Goal: Task Accomplishment & Management: Complete application form

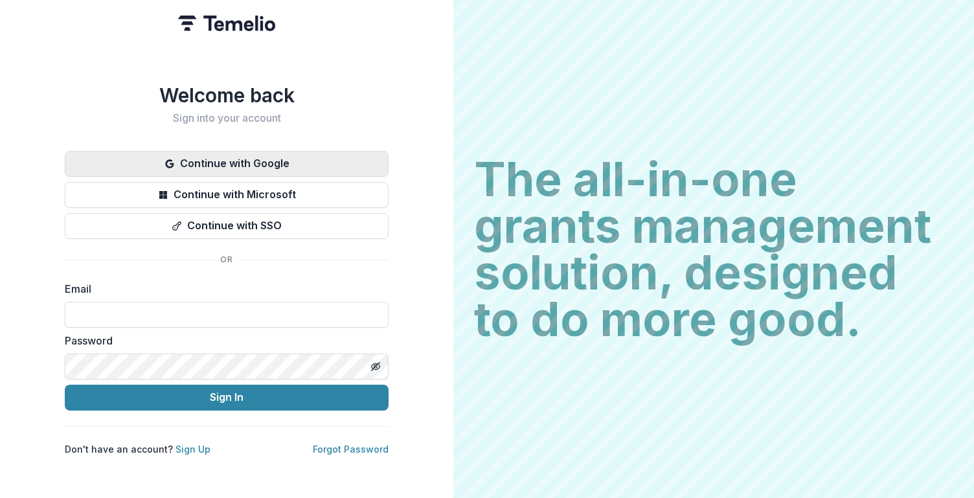
click at [283, 164] on button "Continue with Google" at bounding box center [227, 164] width 324 height 26
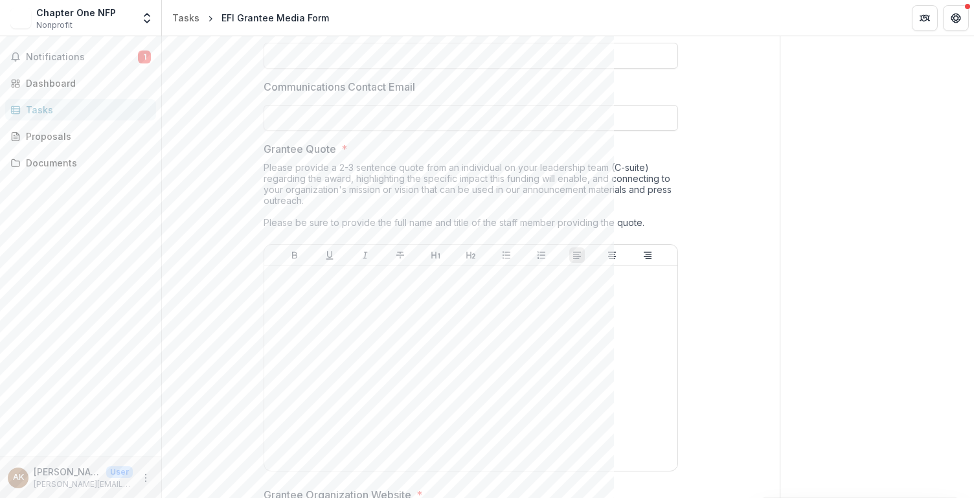
scroll to position [721, 0]
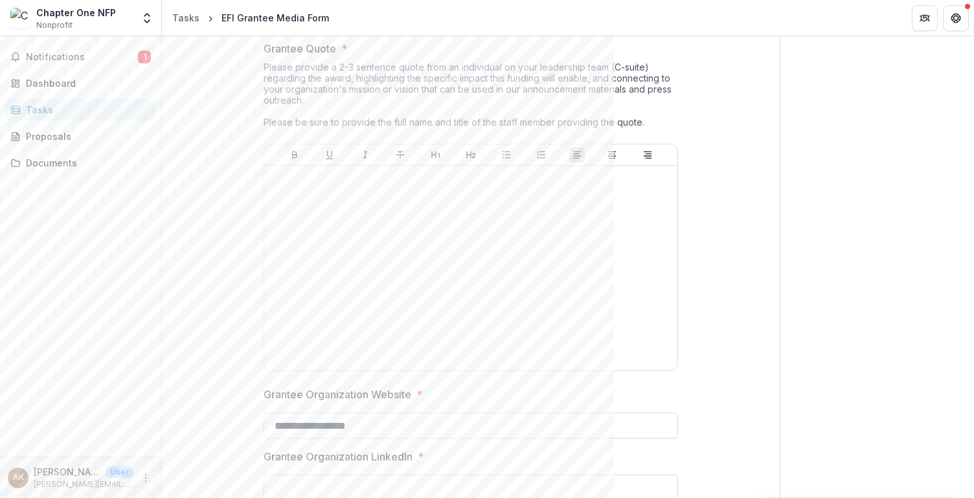
click at [443, 85] on div "Please provide a 2-3 sentence quote from an individual on your leadership team …" at bounding box center [470, 102] width 414 height 82
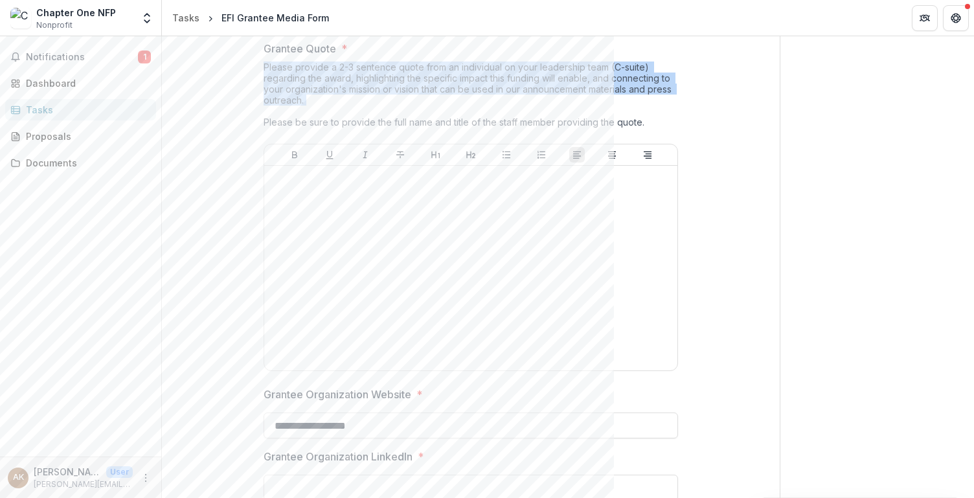
click at [443, 85] on div "Please provide a 2-3 sentence quote from an individual on your leadership team …" at bounding box center [470, 102] width 414 height 82
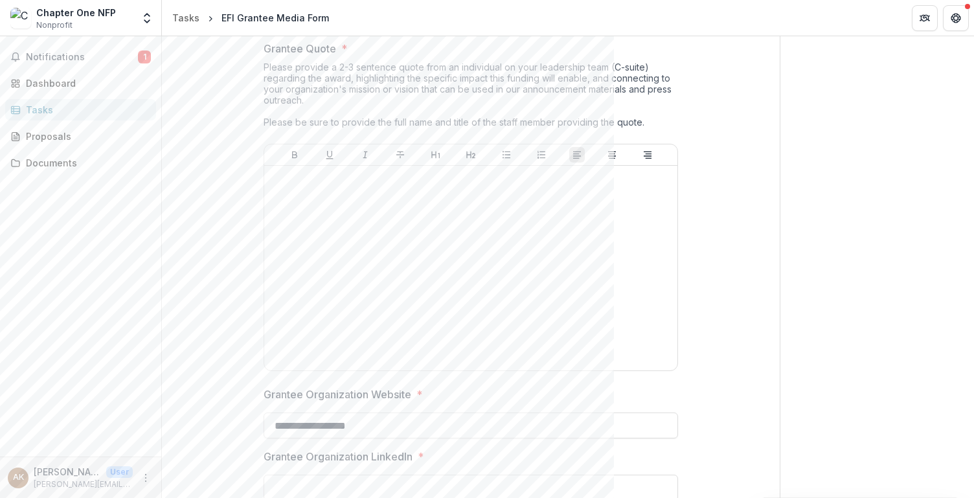
click at [443, 85] on div "Please provide a 2-3 sentence quote from an individual on your leadership team …" at bounding box center [470, 102] width 414 height 82
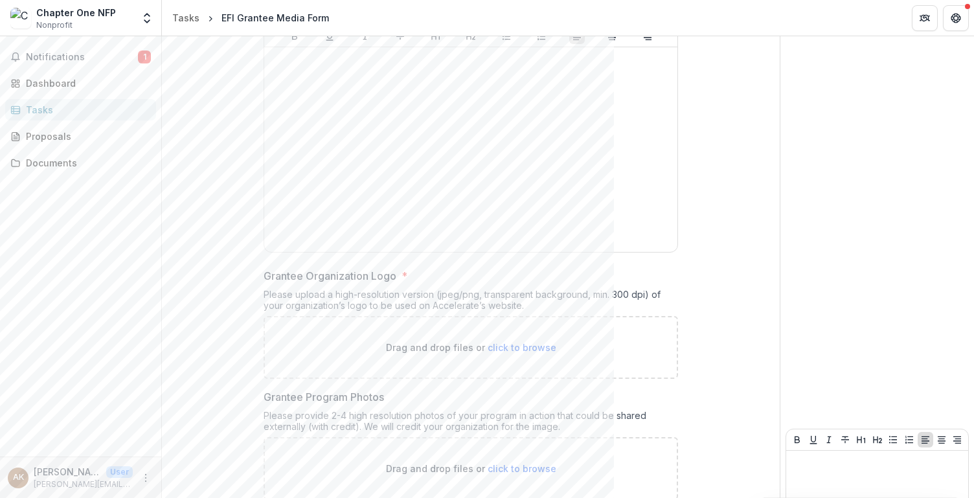
scroll to position [1324, 0]
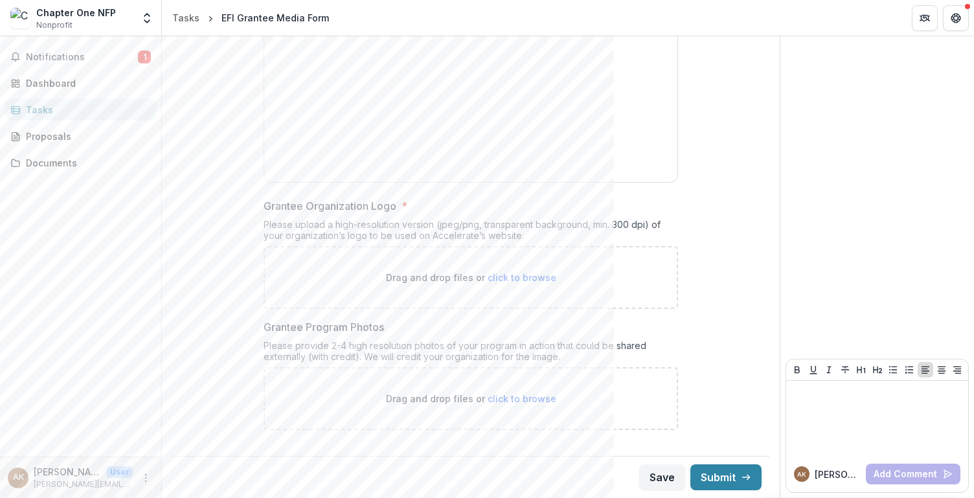
click at [459, 359] on div "Please provide 2-4 high resolution photos of your program in action that could …" at bounding box center [470, 353] width 414 height 27
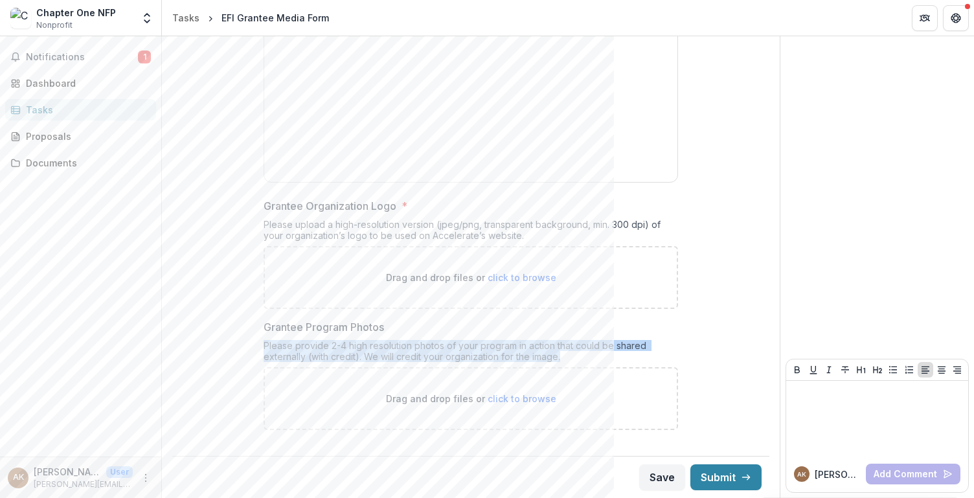
click at [459, 359] on div "Please provide 2-4 high resolution photos of your program in action that could …" at bounding box center [470, 353] width 414 height 27
copy div "Please provide 2-4 high resolution photos of your program in action that could …"
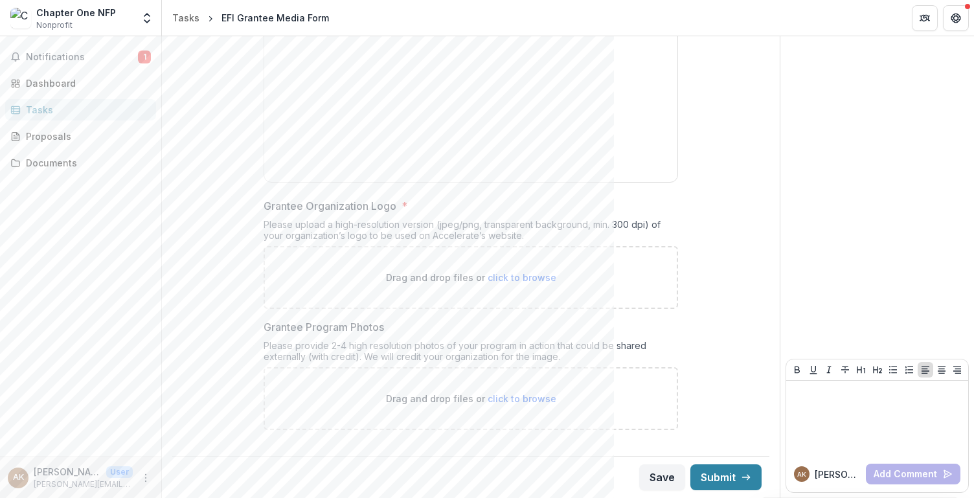
click at [434, 229] on div "Please upload a high-resolution version (jpeg/png, transparent background, min.…" at bounding box center [470, 232] width 414 height 27
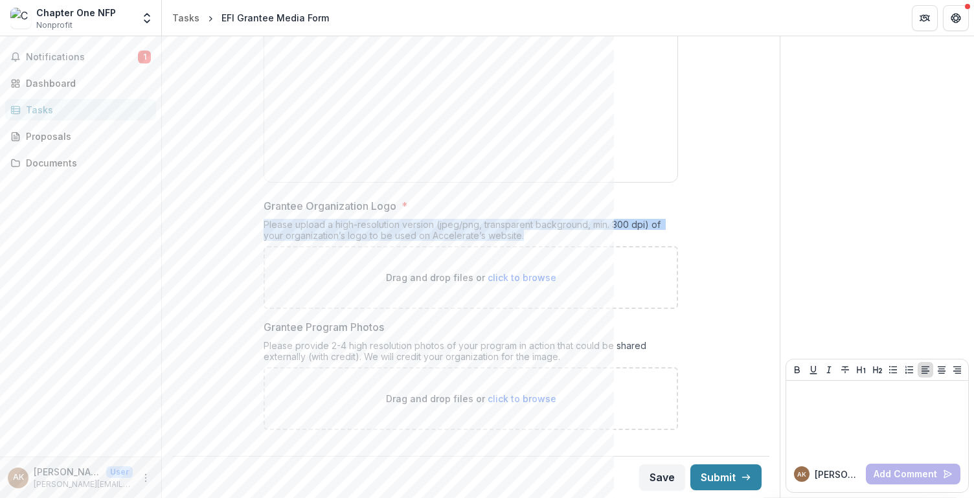
click at [434, 229] on div "Please upload a high-resolution version (jpeg/png, transparent background, min.…" at bounding box center [470, 232] width 414 height 27
copy div "Please upload a high-resolution version (jpeg/png, transparent background, min.…"
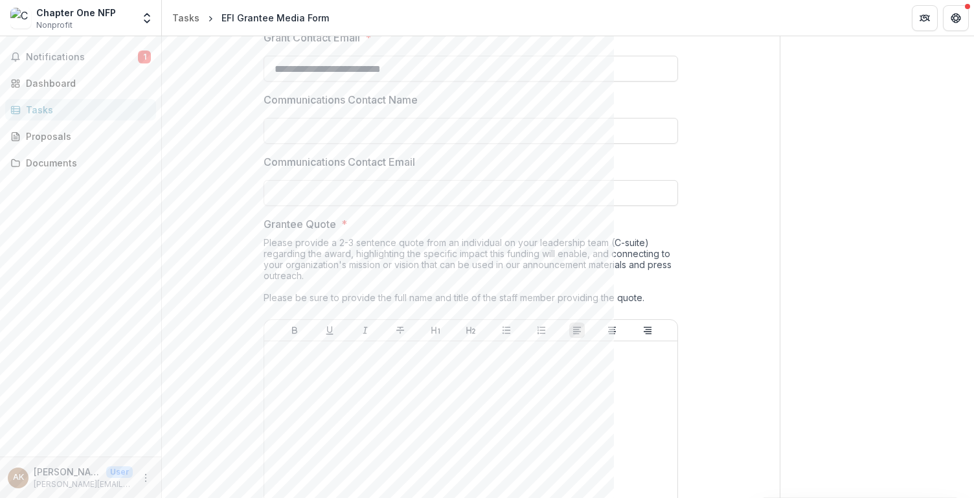
scroll to position [425, 0]
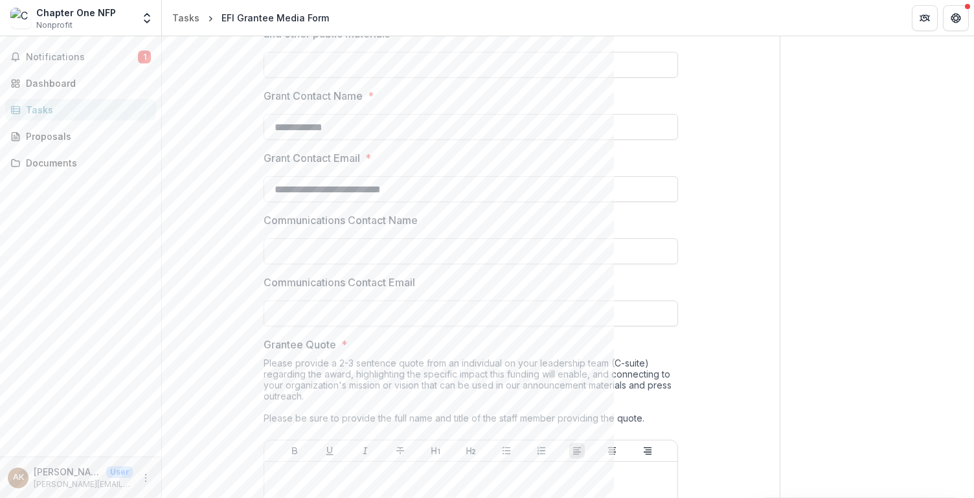
click at [376, 379] on div "Please provide a 2-3 sentence quote from an individual on your leadership team …" at bounding box center [470, 398] width 414 height 82
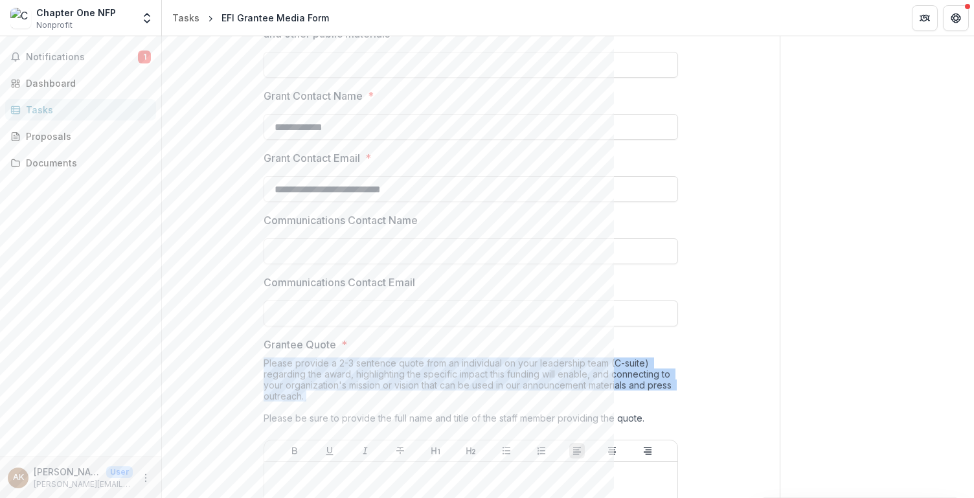
click at [376, 379] on div "Please provide a 2-3 sentence quote from an individual on your leadership team …" at bounding box center [470, 398] width 414 height 82
click at [351, 372] on div "Please provide a 2-3 sentence quote from an individual on your leadership team …" at bounding box center [470, 398] width 414 height 82
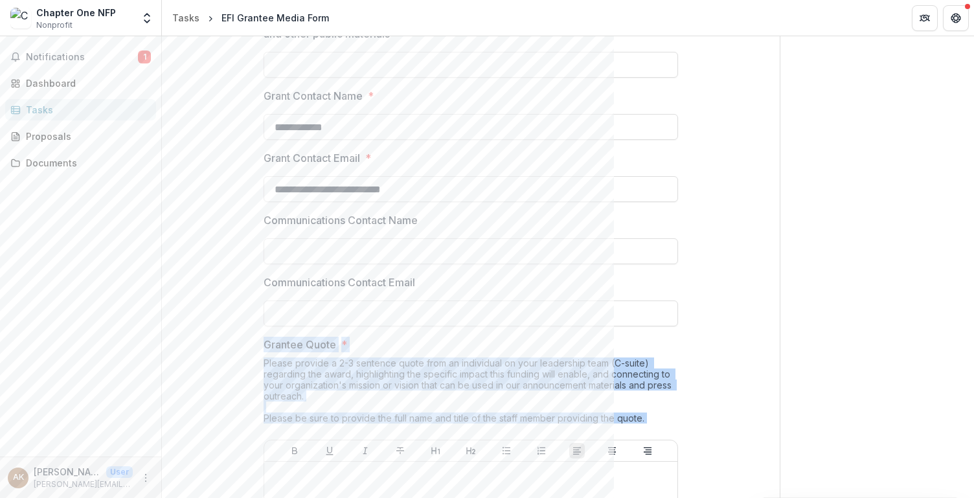
drag, startPoint x: 256, startPoint y: 342, endPoint x: 657, endPoint y: 432, distance: 410.7
copy div "Grantee Quote * Please provide a 2-3 sentence quote from an individual on your …"
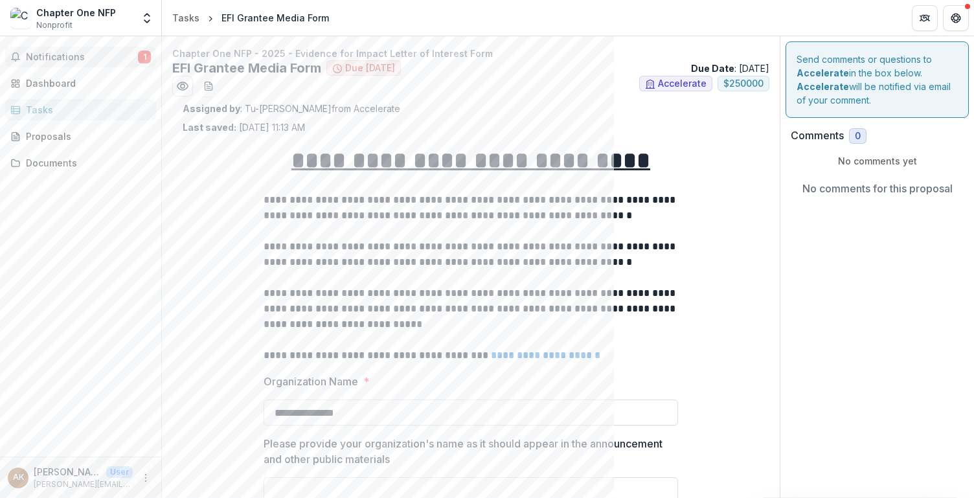
click at [124, 59] on span "Notifications" at bounding box center [82, 57] width 112 height 11
click at [31, 110] on div "Tasks" at bounding box center [86, 110] width 120 height 14
